Goal: Information Seeking & Learning: Check status

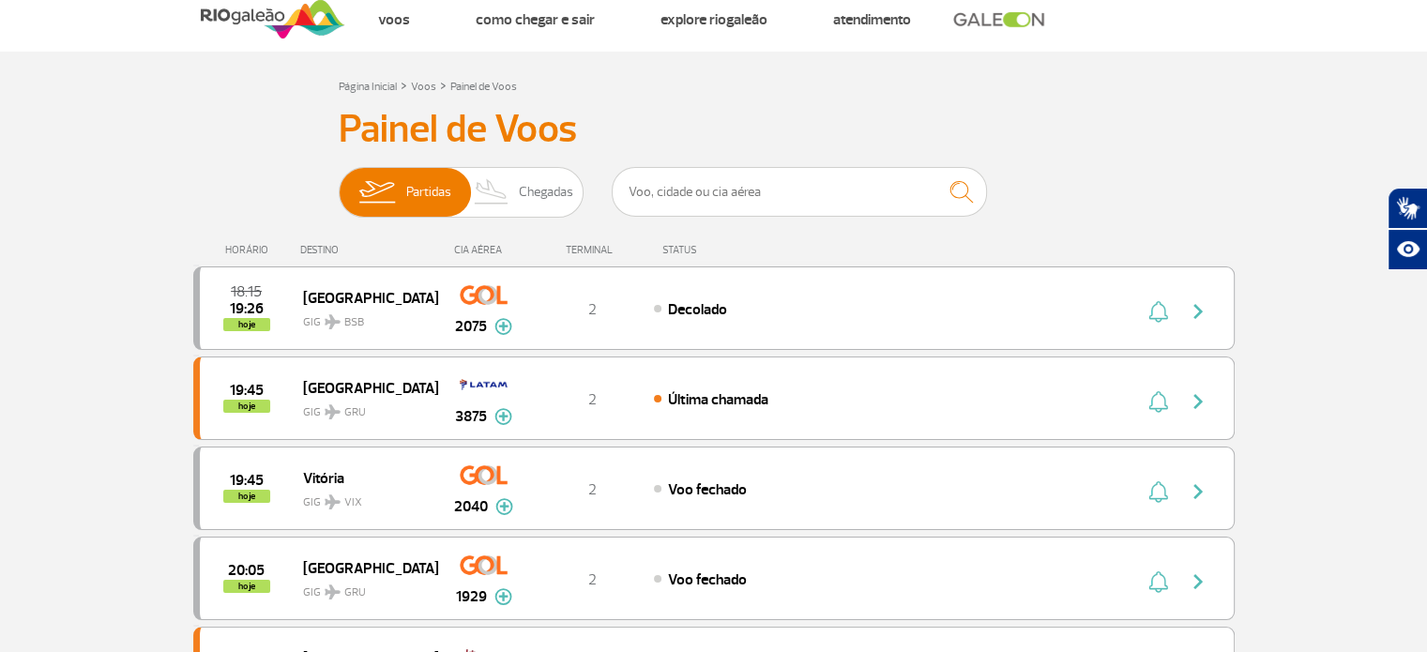
scroll to position [23, 0]
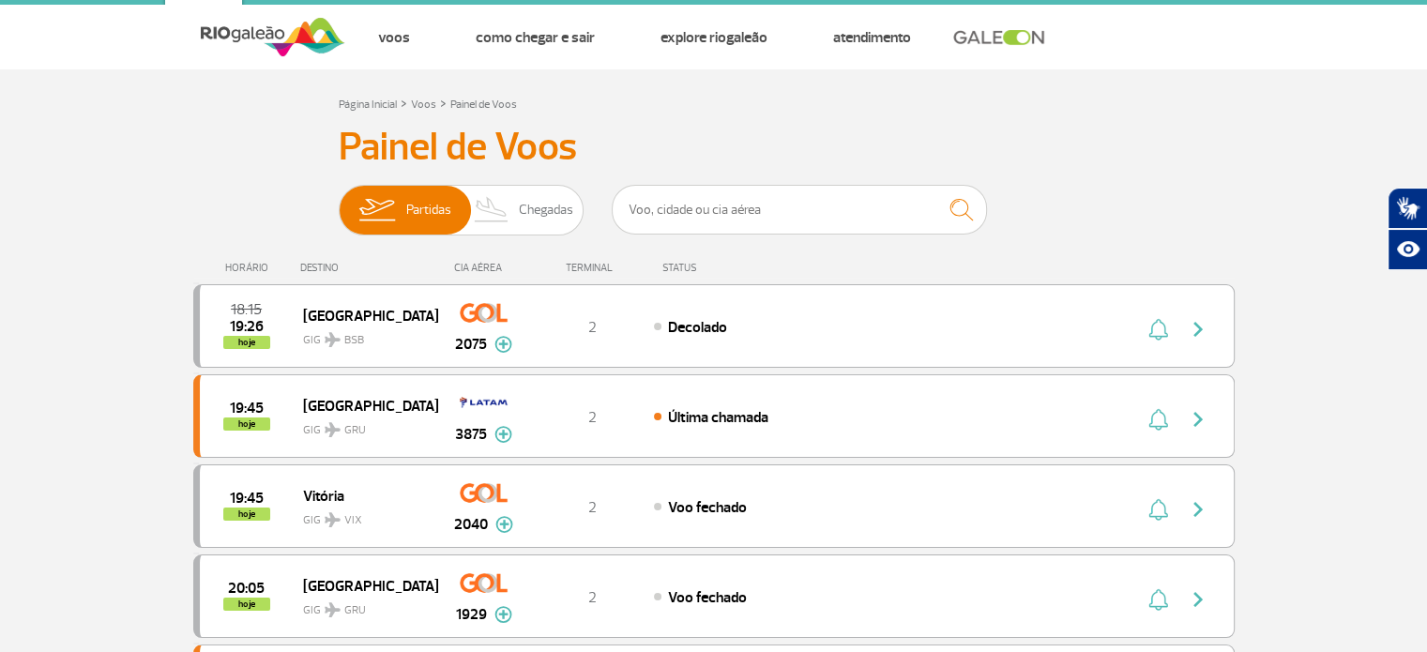
drag, startPoint x: 1440, startPoint y: 111, endPoint x: 1351, endPoint y: 67, distance: 99.4
click at [1351, 67] on html "Passageiros Corporativo Cargo Compra On-line GaleOn Imprensa RQS PT ENG ESP Pág…" at bounding box center [713, 303] width 1427 height 652
click at [537, 220] on span "Chegadas" at bounding box center [546, 210] width 54 height 49
click at [339, 201] on input "Partidas Chegadas" at bounding box center [339, 201] width 0 height 0
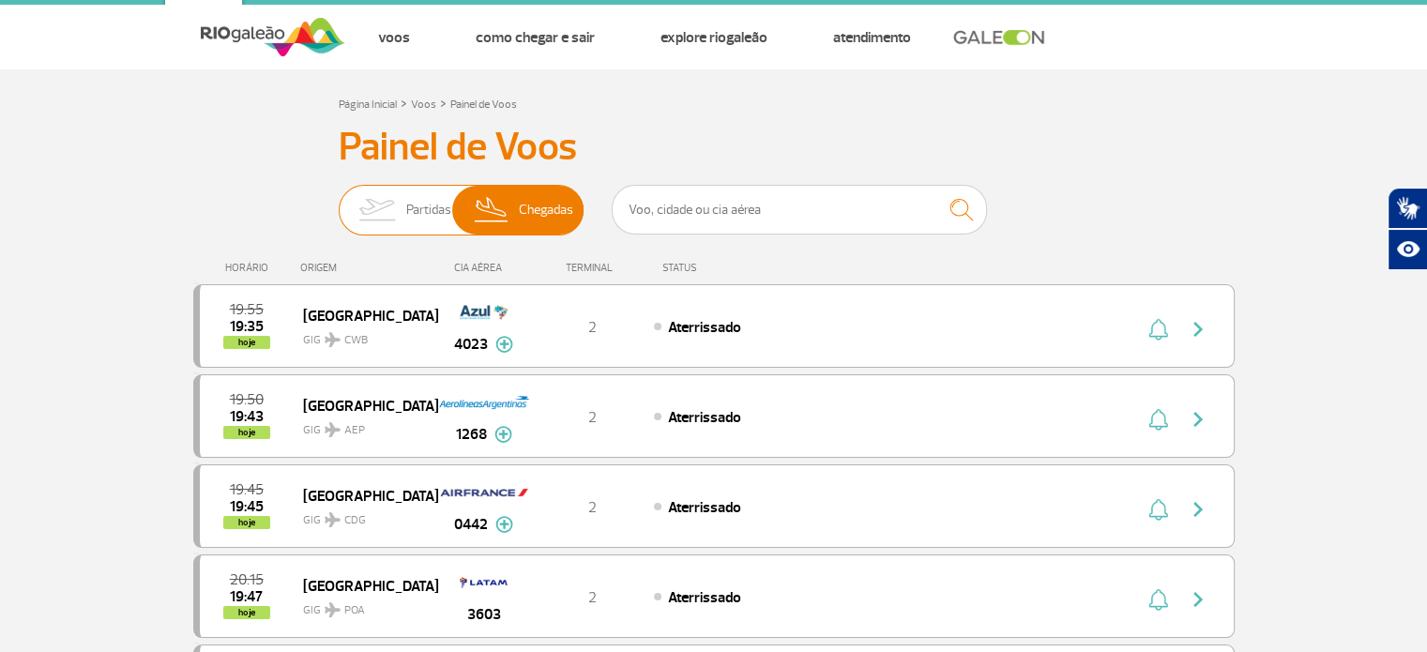
click at [439, 214] on span "Partidas" at bounding box center [428, 210] width 45 height 49
click at [339, 201] on input "Partidas Chegadas" at bounding box center [339, 201] width 0 height 0
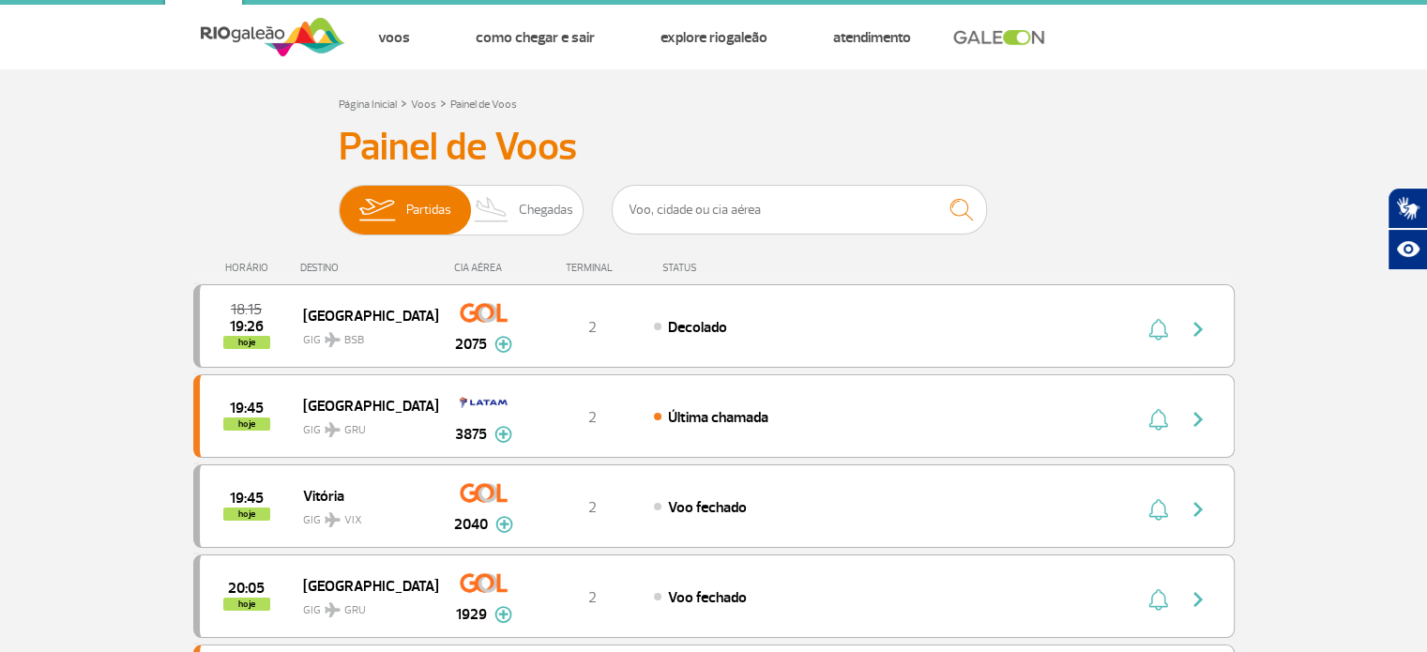
click at [325, 268] on div "DESTINO" at bounding box center [368, 268] width 137 height 12
click at [421, 108] on link "Voos" at bounding box center [423, 105] width 25 height 14
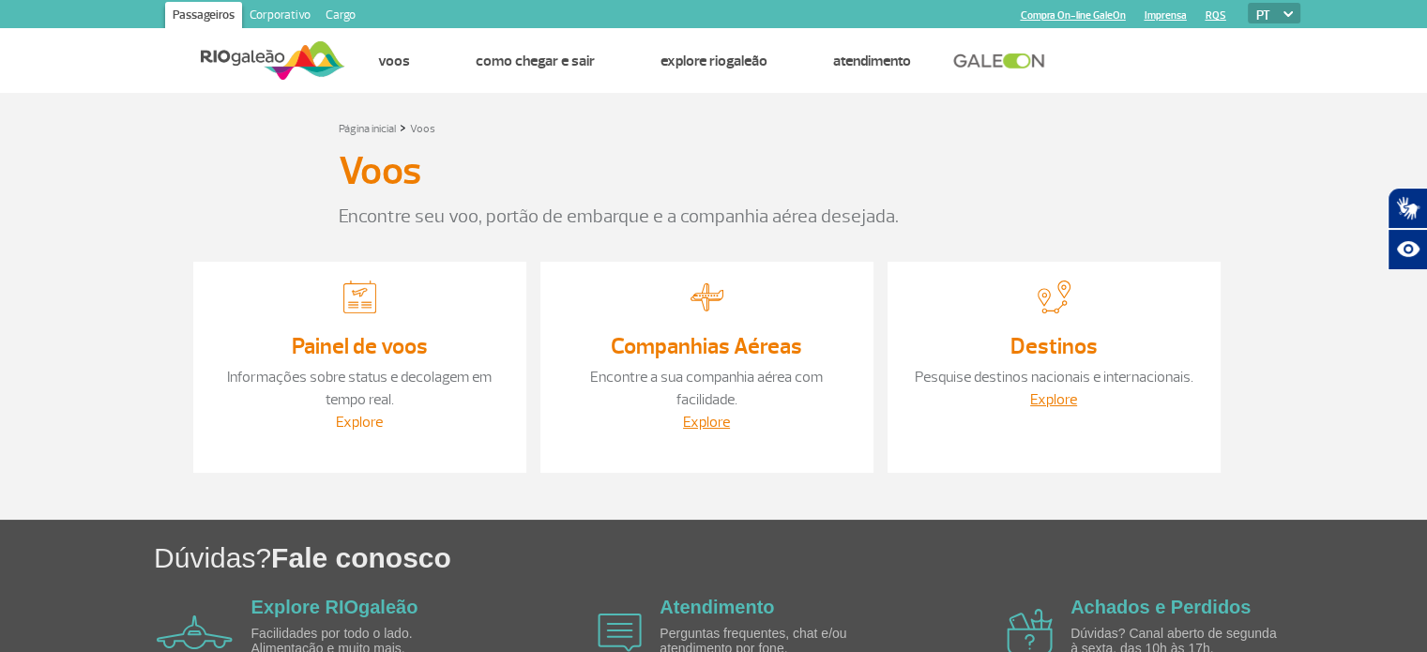
click at [363, 426] on link "Explore" at bounding box center [359, 422] width 47 height 19
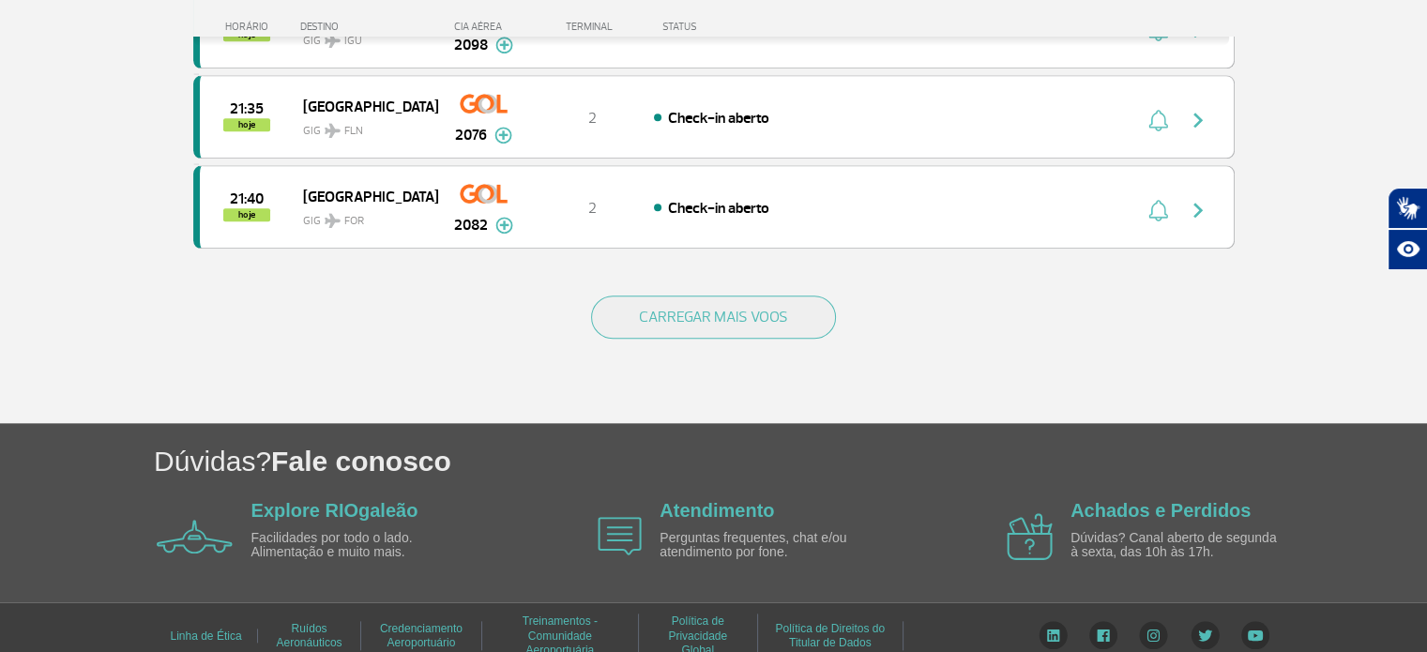
scroll to position [1873, 0]
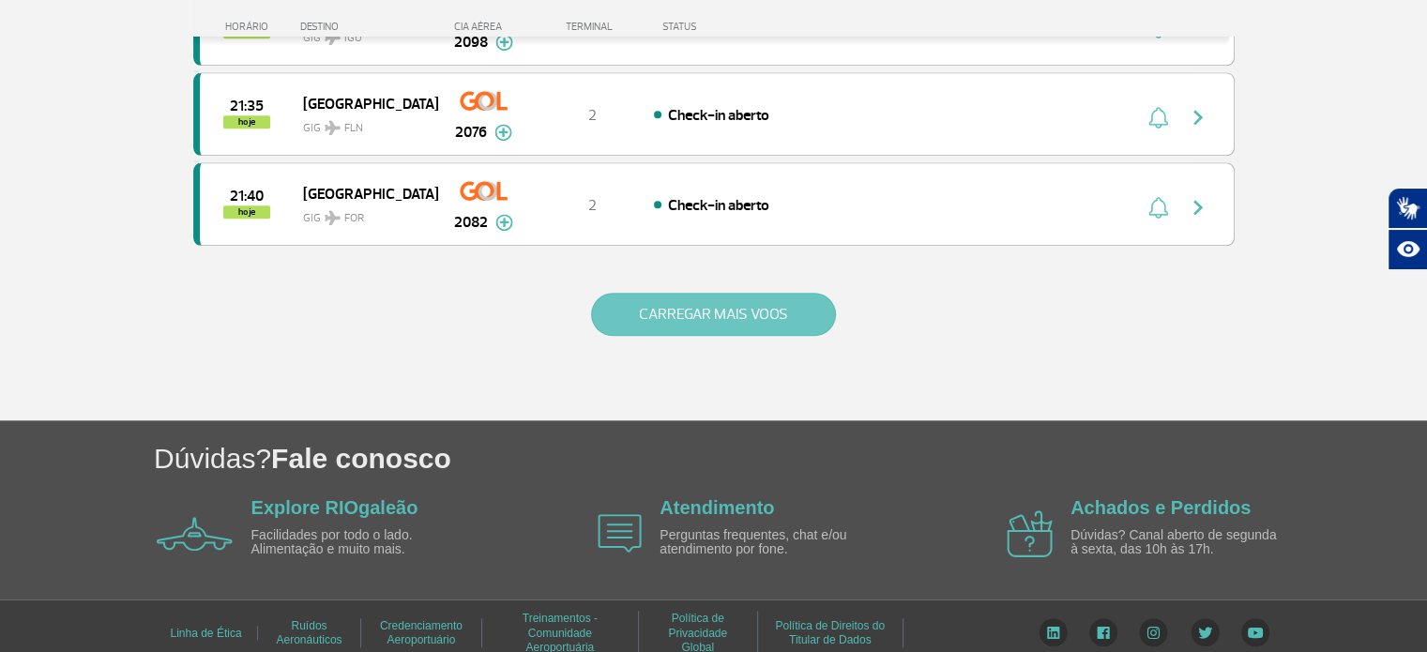
click at [637, 296] on button "CARREGAR MAIS VOOS" at bounding box center [713, 314] width 245 height 43
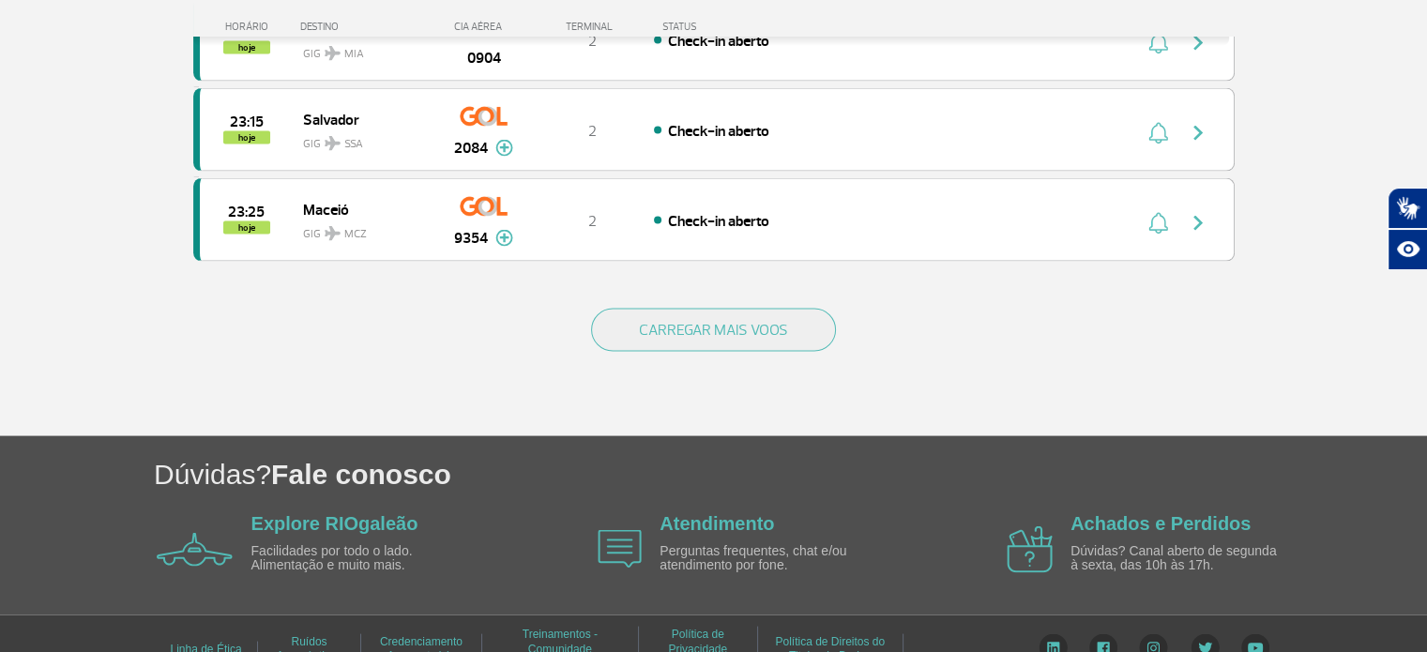
scroll to position [3659, 0]
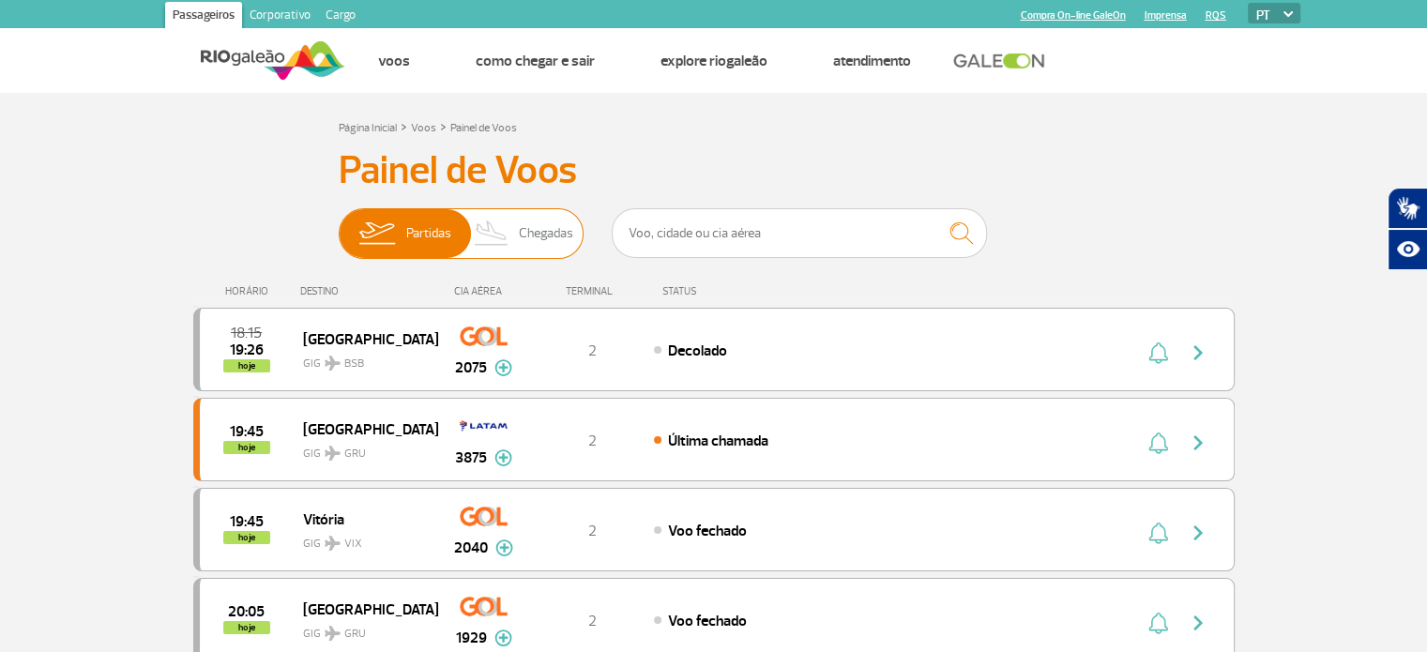
click at [540, 222] on span "Chegadas" at bounding box center [546, 233] width 54 height 49
click at [339, 224] on input "Partidas Chegadas" at bounding box center [339, 224] width 0 height 0
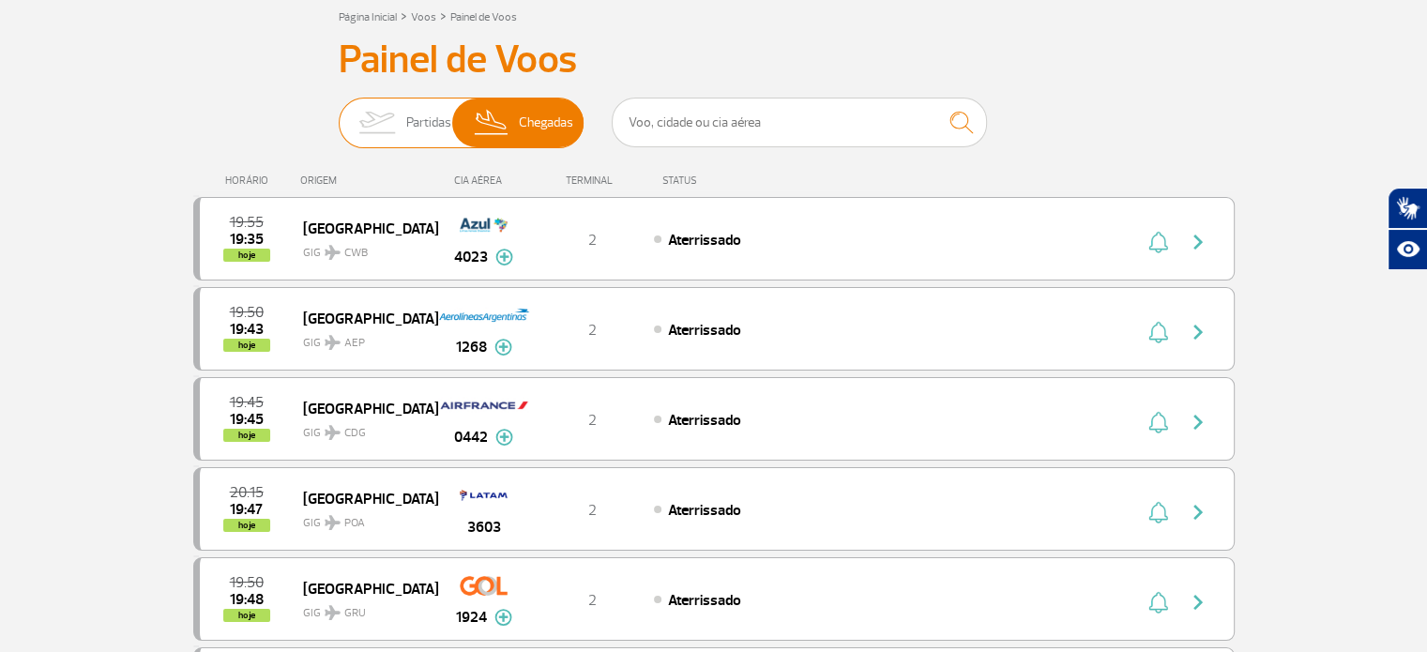
scroll to position [113, 0]
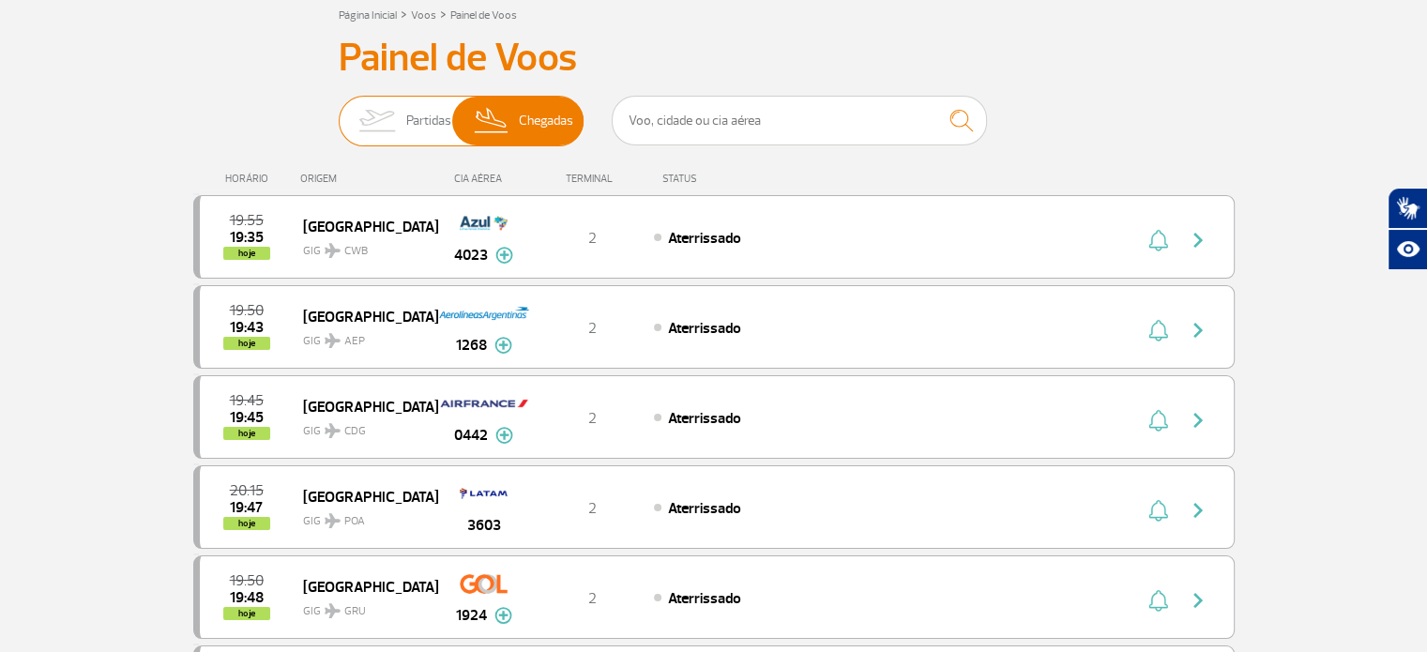
click at [406, 125] on span "Partidas" at bounding box center [428, 121] width 45 height 49
click at [339, 112] on input "Partidas Chegadas" at bounding box center [339, 112] width 0 height 0
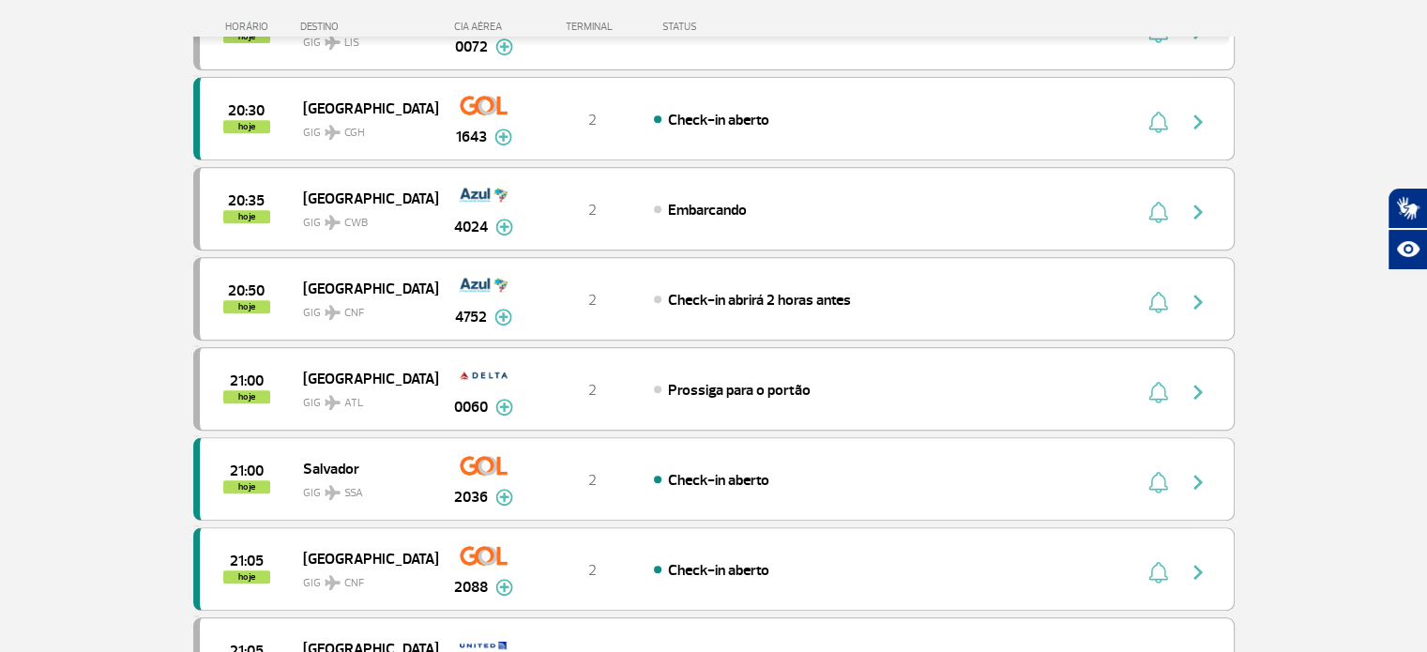
scroll to position [825, 0]
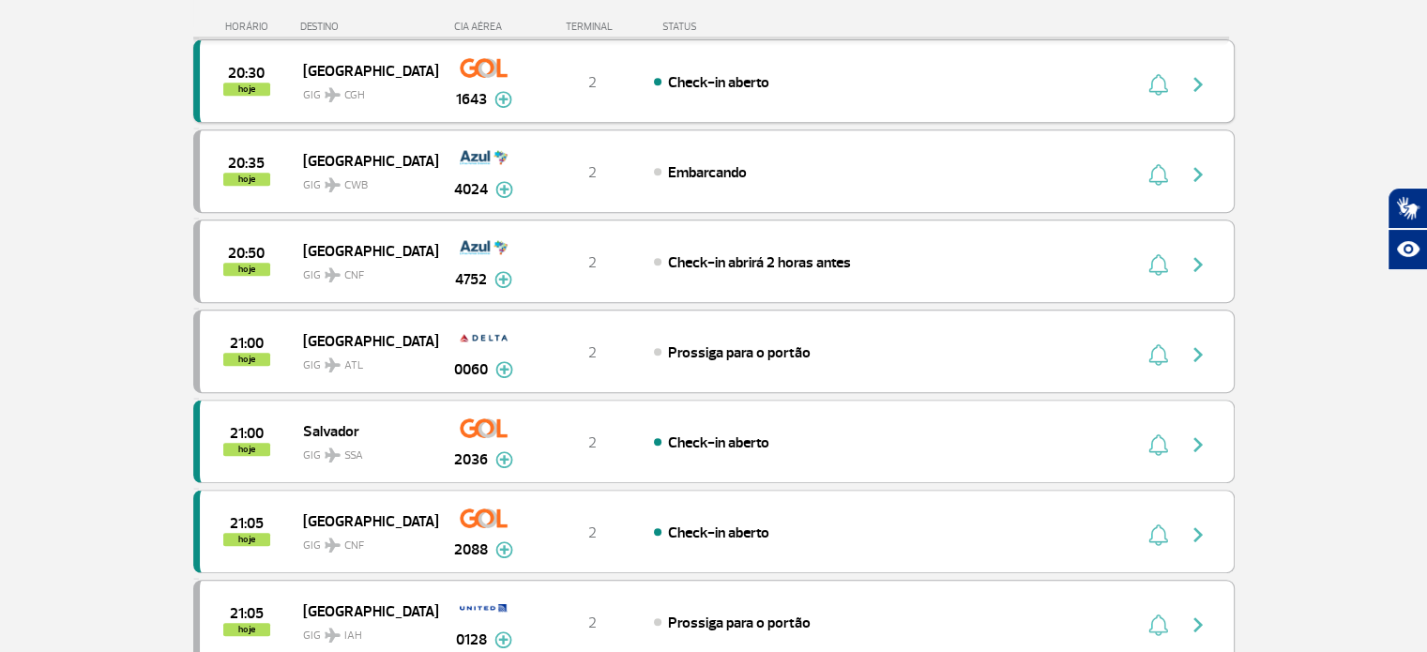
click at [344, 89] on span "CGH" at bounding box center [354, 95] width 21 height 17
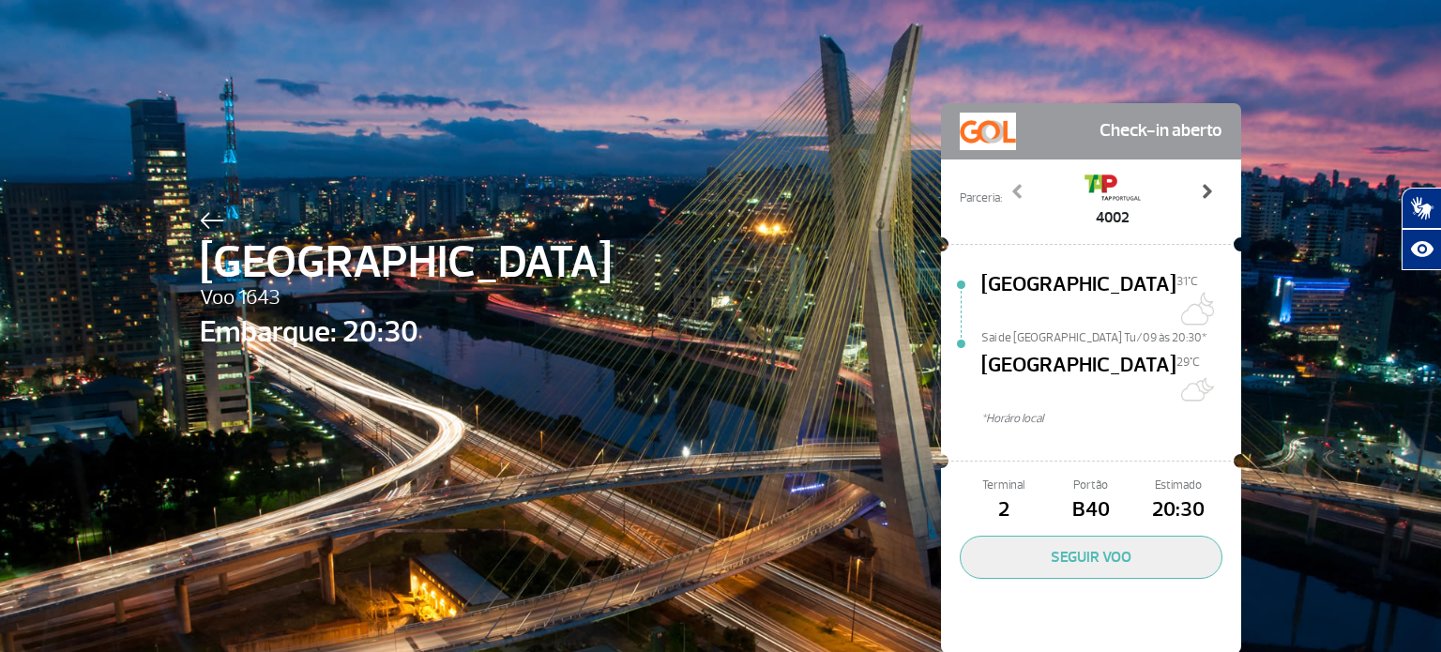
click at [1201, 196] on span at bounding box center [1206, 191] width 19 height 19
click at [1201, 195] on span at bounding box center [1206, 191] width 19 height 19
click at [1201, 194] on span at bounding box center [1206, 191] width 19 height 19
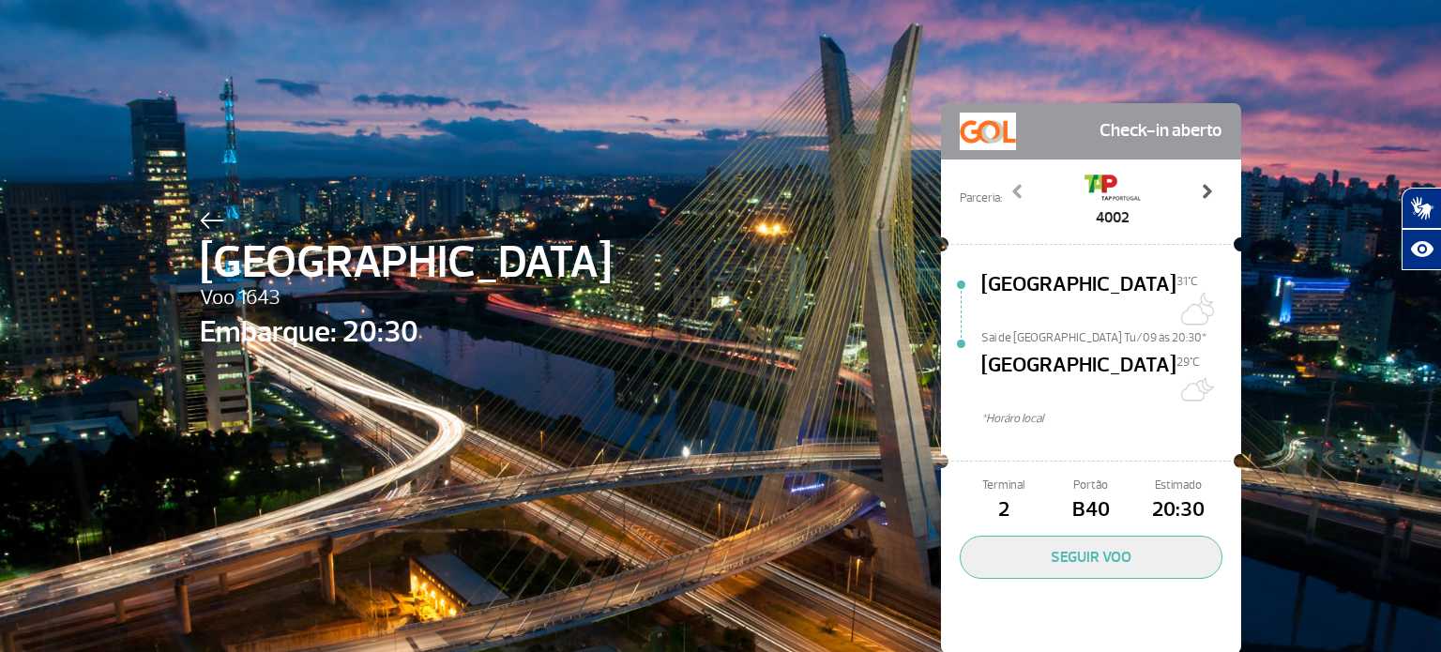
click at [1201, 194] on span at bounding box center [1206, 191] width 19 height 19
